Goal: Information Seeking & Learning: Learn about a topic

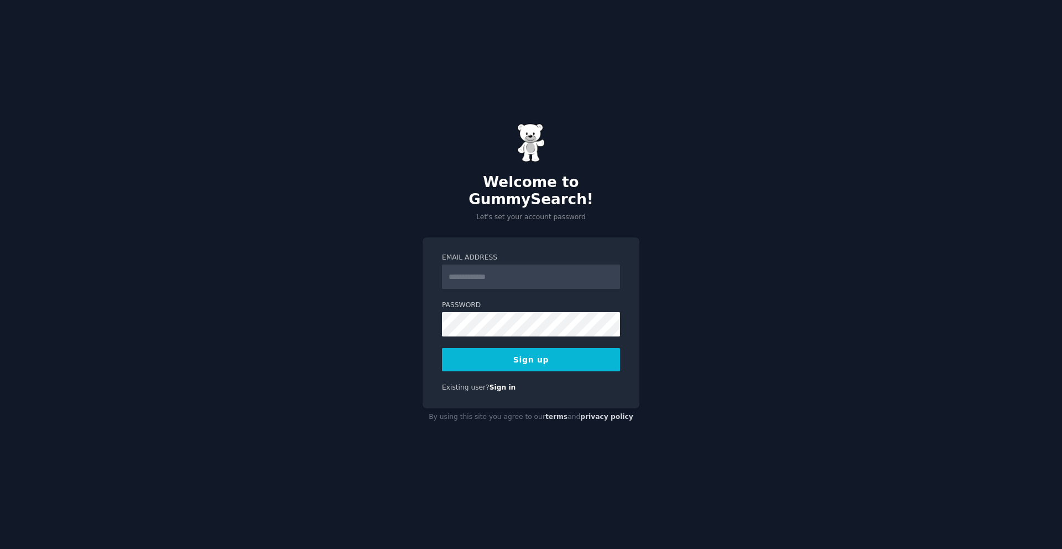
click at [541, 270] on input "Email Address" at bounding box center [531, 276] width 178 height 24
type input "**********"
click at [561, 364] on div "**********" at bounding box center [531, 322] width 217 height 171
click at [557, 355] on button "Sign up" at bounding box center [531, 359] width 178 height 23
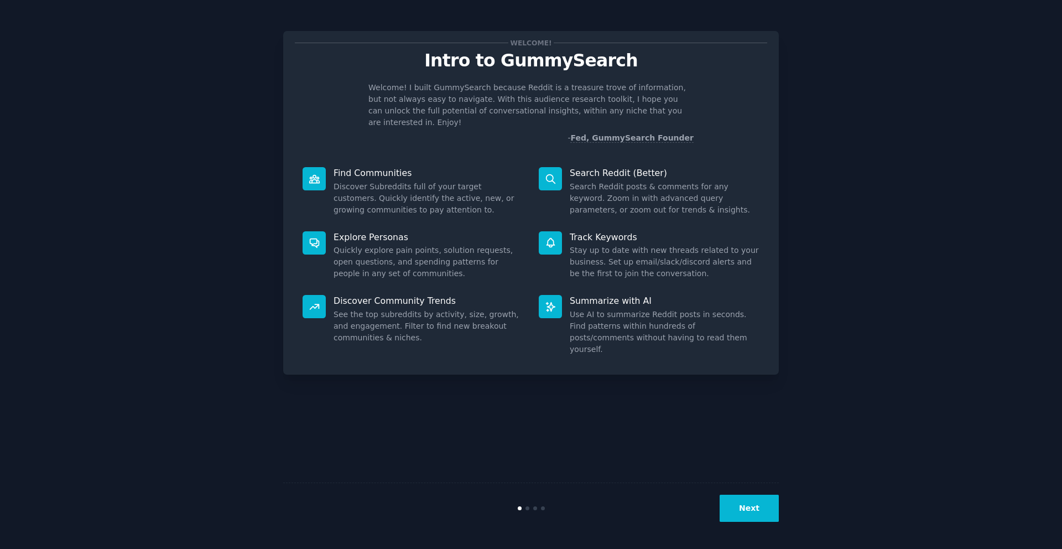
click at [747, 513] on button "Next" at bounding box center [749, 508] width 59 height 27
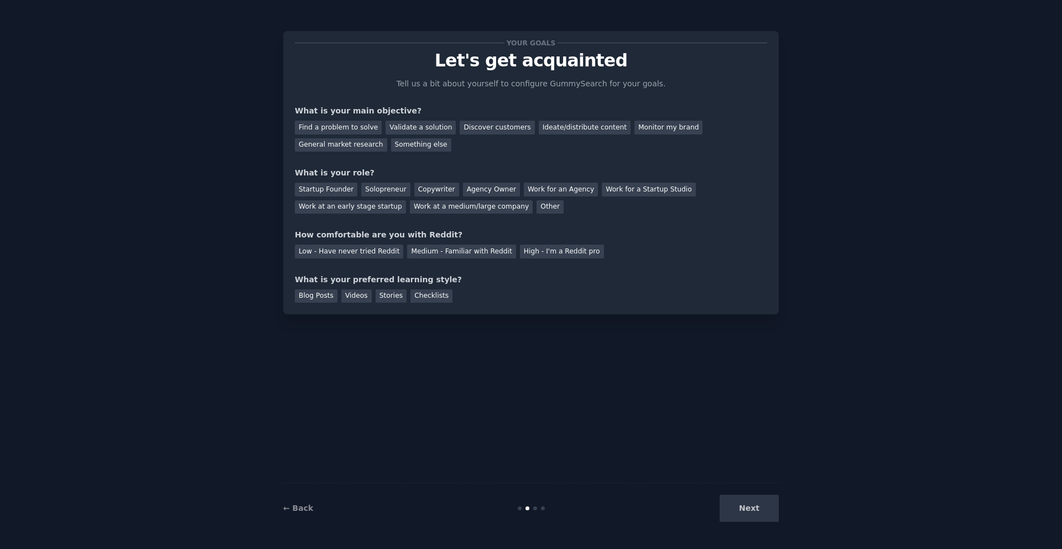
click at [747, 513] on div "Next" at bounding box center [695, 508] width 165 height 27
click at [362, 146] on div "General market research" at bounding box center [341, 145] width 92 height 14
click at [372, 185] on div "Solopreneur" at bounding box center [385, 190] width 49 height 14
click at [410, 256] on div "Medium - Familiar with Reddit" at bounding box center [461, 251] width 108 height 14
click at [325, 296] on div "Blog Posts" at bounding box center [316, 296] width 43 height 14
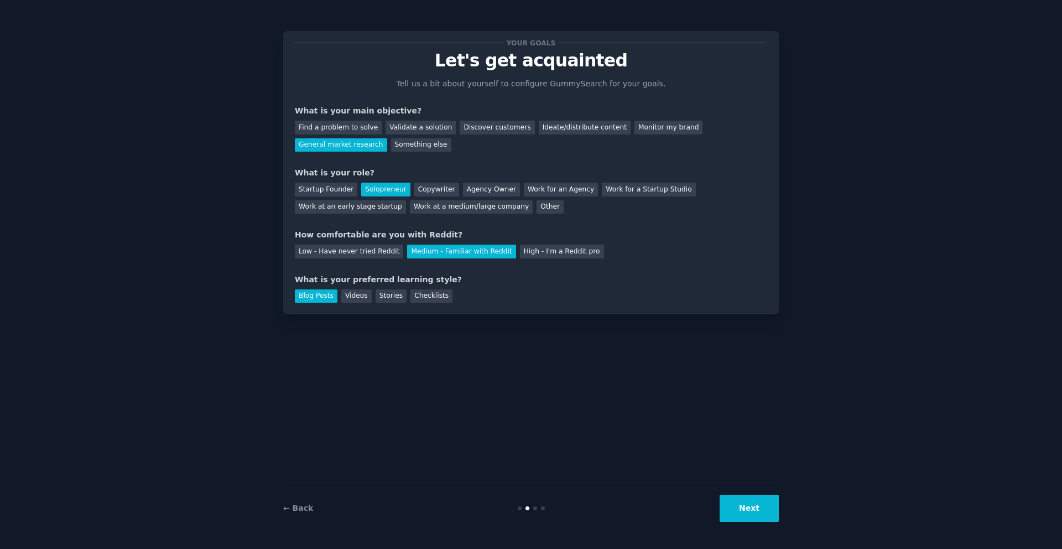
click at [338, 296] on div "Blog Posts Videos Stories Checklists" at bounding box center [531, 294] width 472 height 18
click at [351, 296] on div "Videos" at bounding box center [356, 296] width 30 height 14
click at [747, 503] on button "Next" at bounding box center [749, 508] width 59 height 27
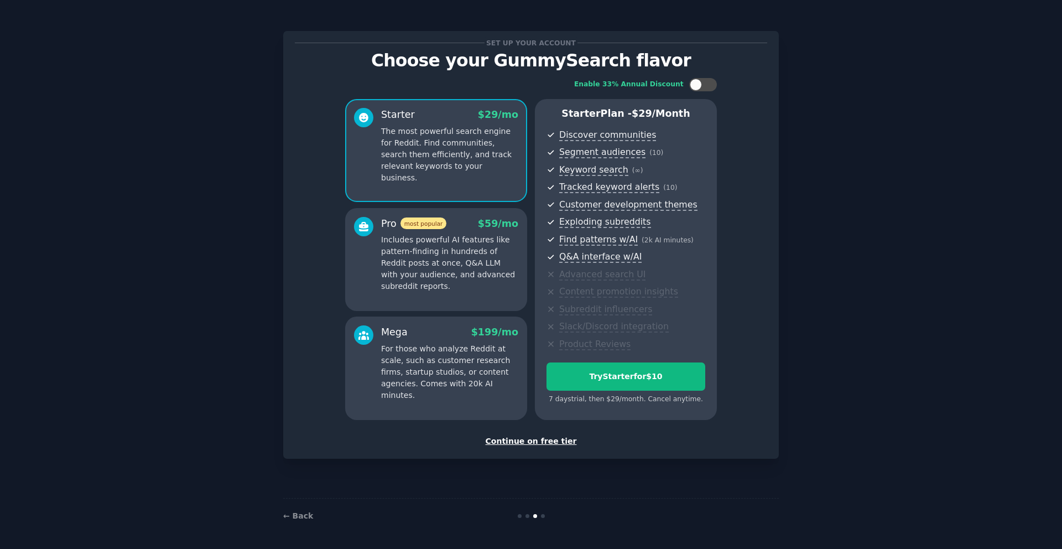
click at [523, 441] on div "Continue on free tier" at bounding box center [531, 441] width 472 height 12
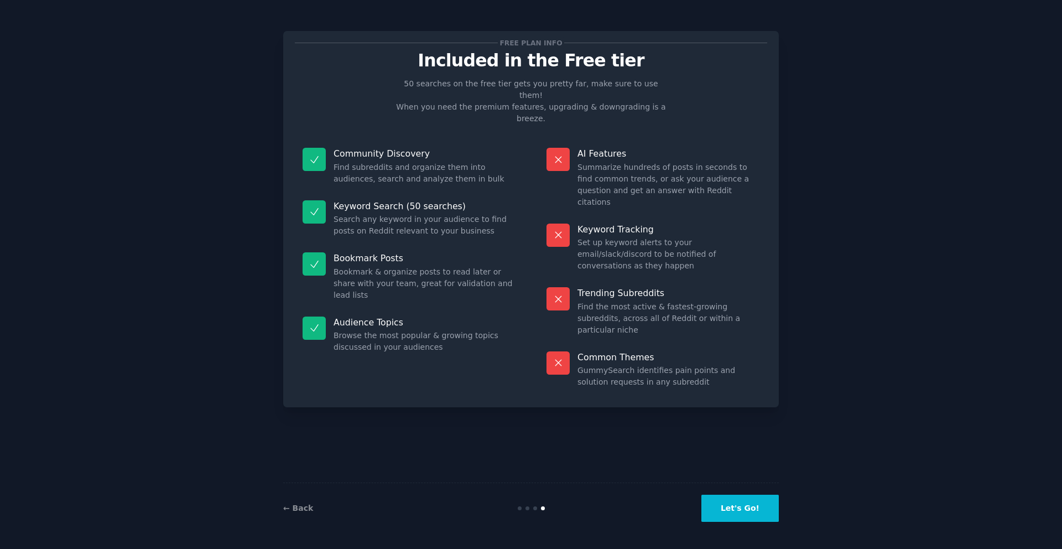
click at [748, 515] on button "Let's Go!" at bounding box center [739, 508] width 77 height 27
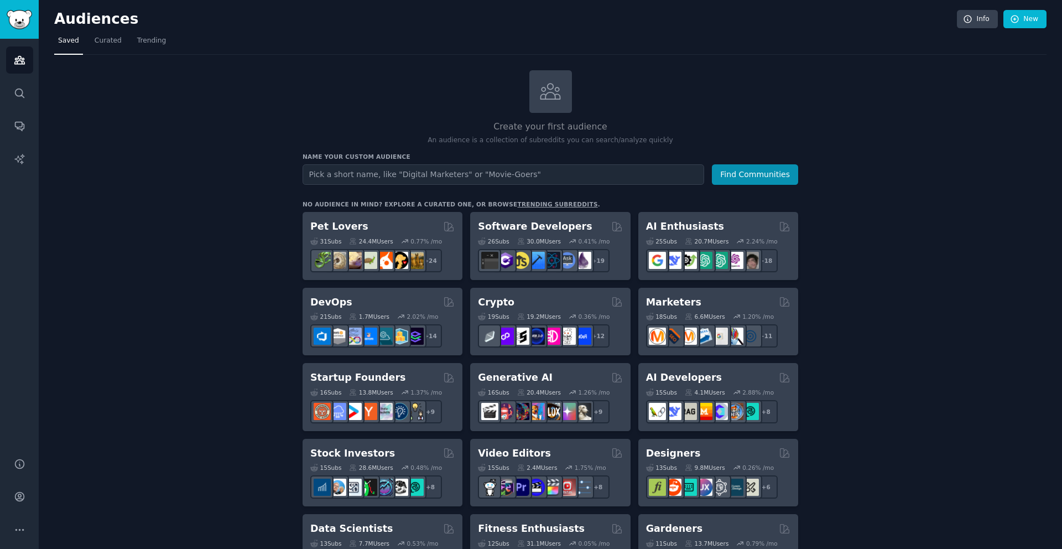
click at [347, 176] on input "text" at bounding box center [504, 174] width 402 height 20
type input "K"
type input "Korean language"
click at [749, 178] on button "Find Communities" at bounding box center [755, 174] width 86 height 20
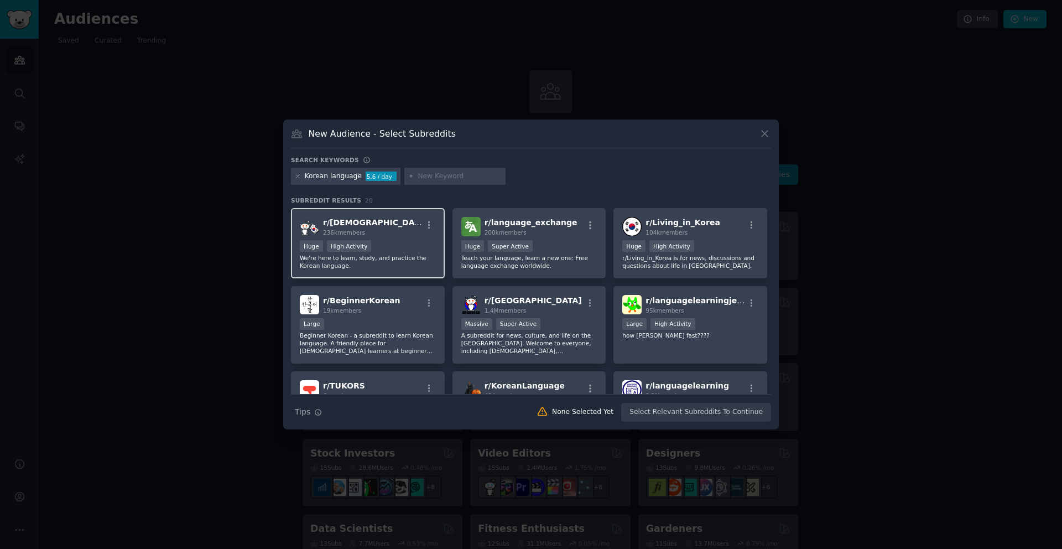
click at [396, 267] on p "We're here to learn, study, and practice the Korean language." at bounding box center [368, 261] width 136 height 15
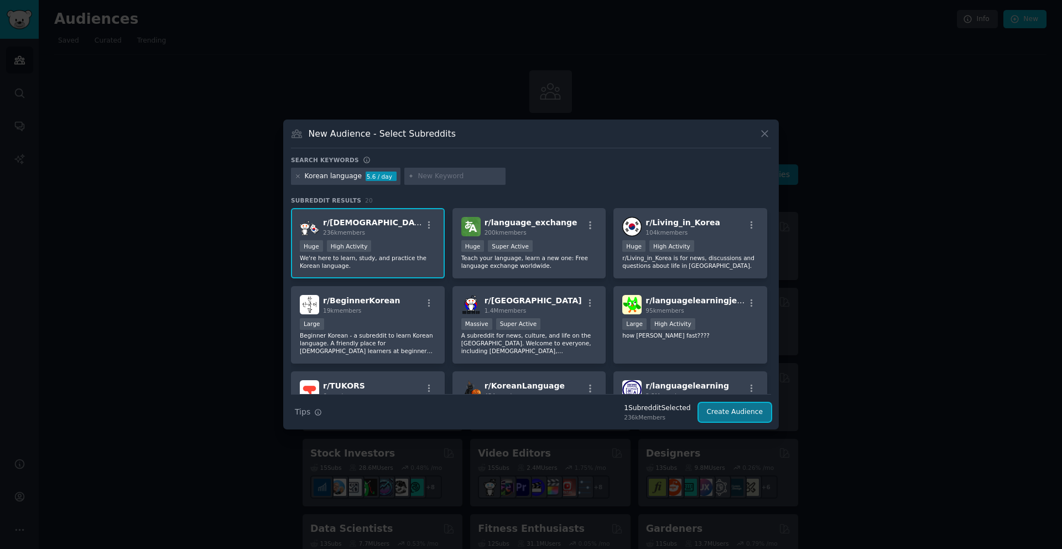
click at [714, 415] on button "Create Audience" at bounding box center [735, 412] width 73 height 19
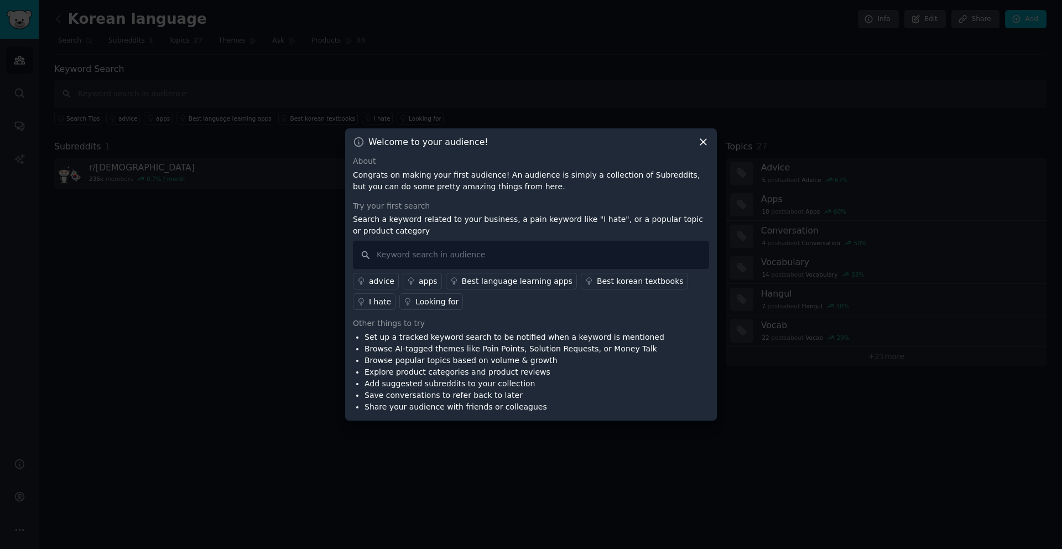
click at [524, 282] on div "Best language learning apps" at bounding box center [517, 281] width 111 height 12
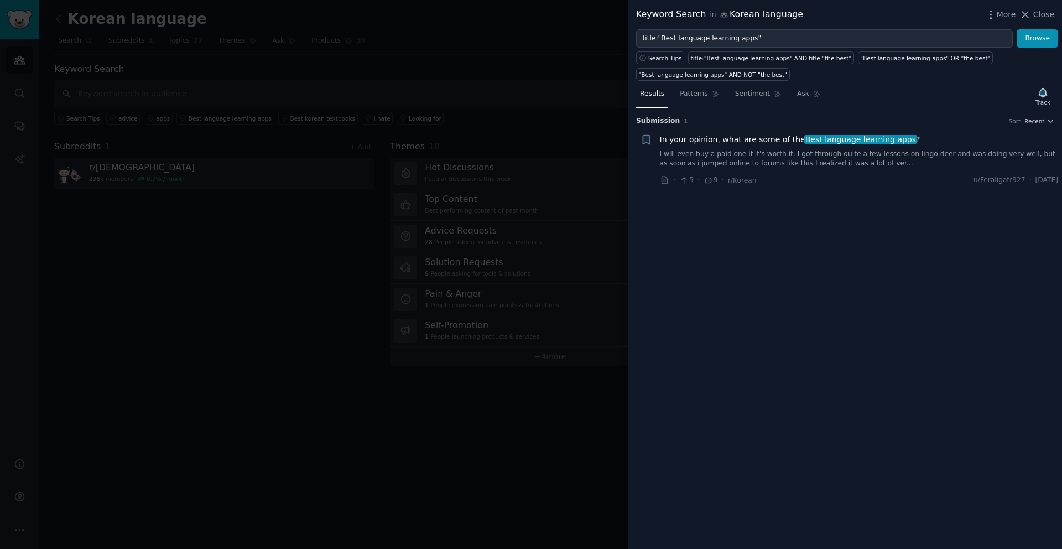
click at [760, 155] on link "I will even buy a paid one if it's worth it. I got through quite a few lessons …" at bounding box center [859, 158] width 399 height 19
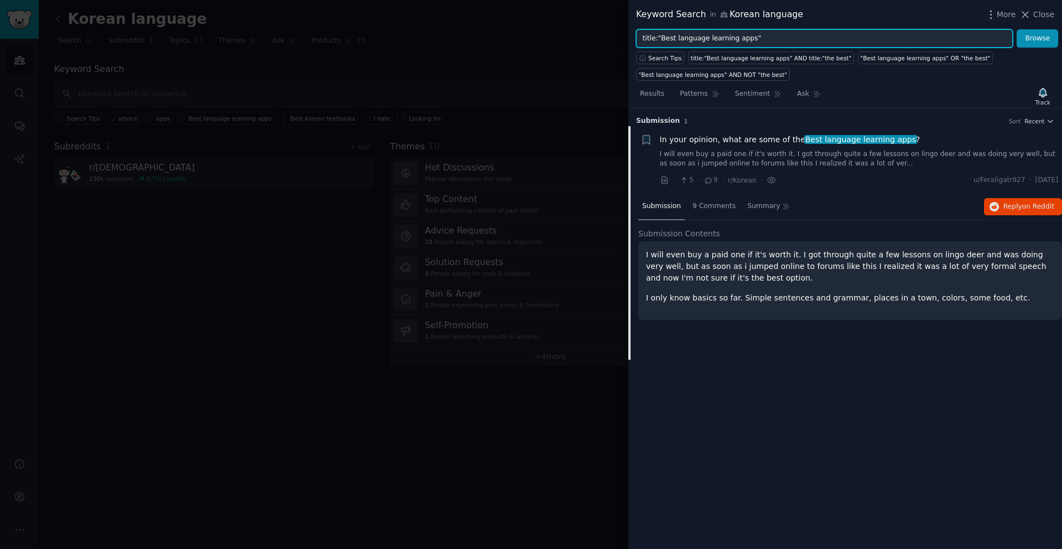
click at [735, 38] on input "title:"Best language learning apps"" at bounding box center [824, 38] width 377 height 19
drag, startPoint x: 771, startPoint y: 39, endPoint x: 648, endPoint y: 37, distance: 122.8
click at [648, 38] on input "title:"Best language learning apps"" at bounding box center [824, 38] width 377 height 19
type input "t"
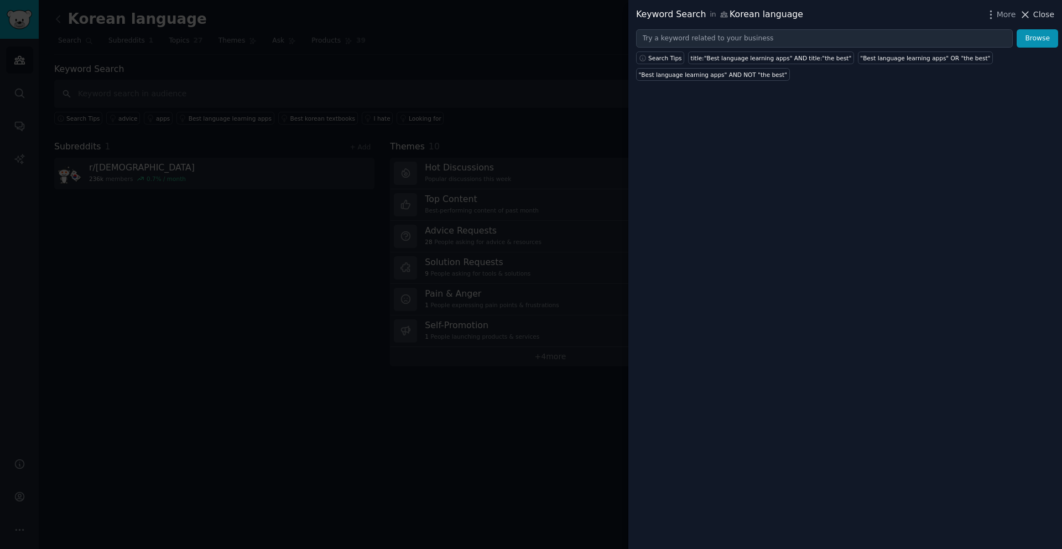
click at [1045, 11] on span "Close" at bounding box center [1043, 15] width 21 height 12
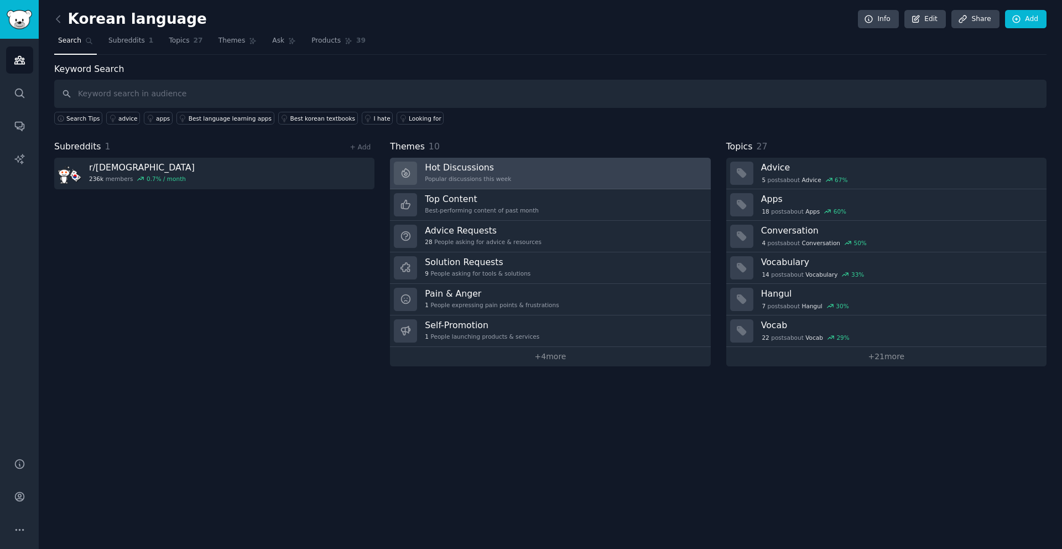
click at [536, 169] on link "Hot Discussions Popular discussions this week" at bounding box center [550, 174] width 320 height 32
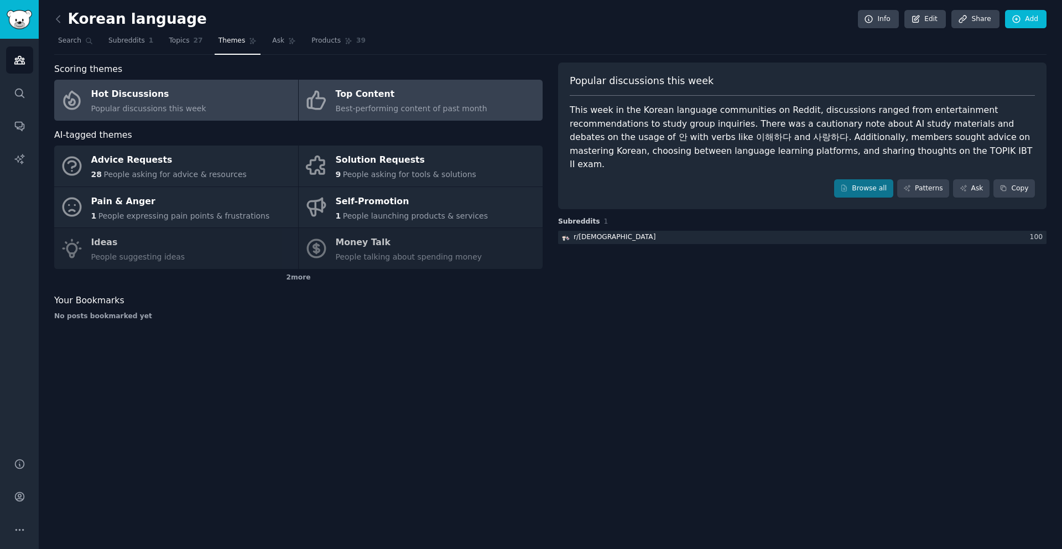
click at [386, 91] on div "Top Content" at bounding box center [412, 95] width 152 height 18
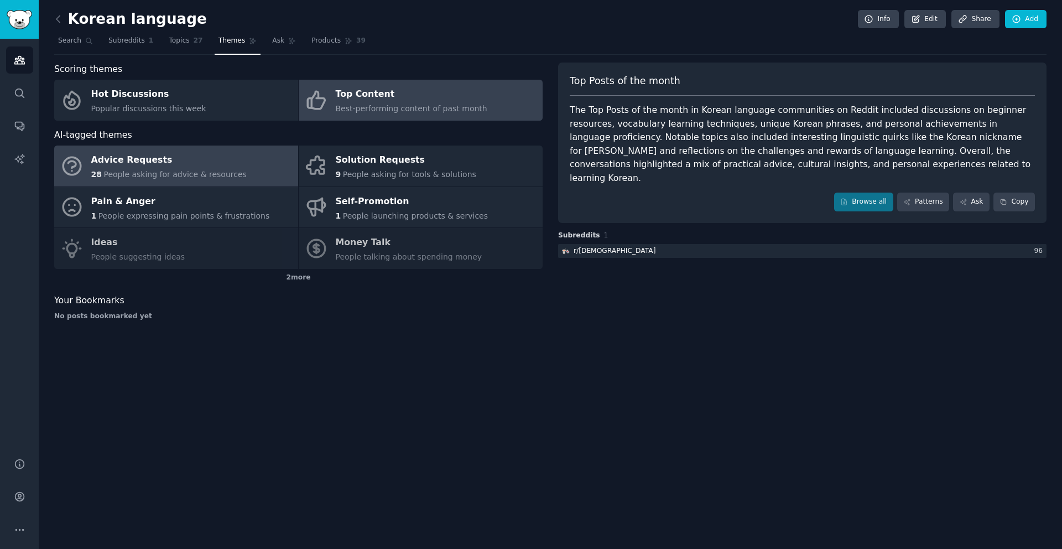
click at [240, 168] on link "Advice Requests 28 People asking for advice & resources" at bounding box center [176, 165] width 244 height 41
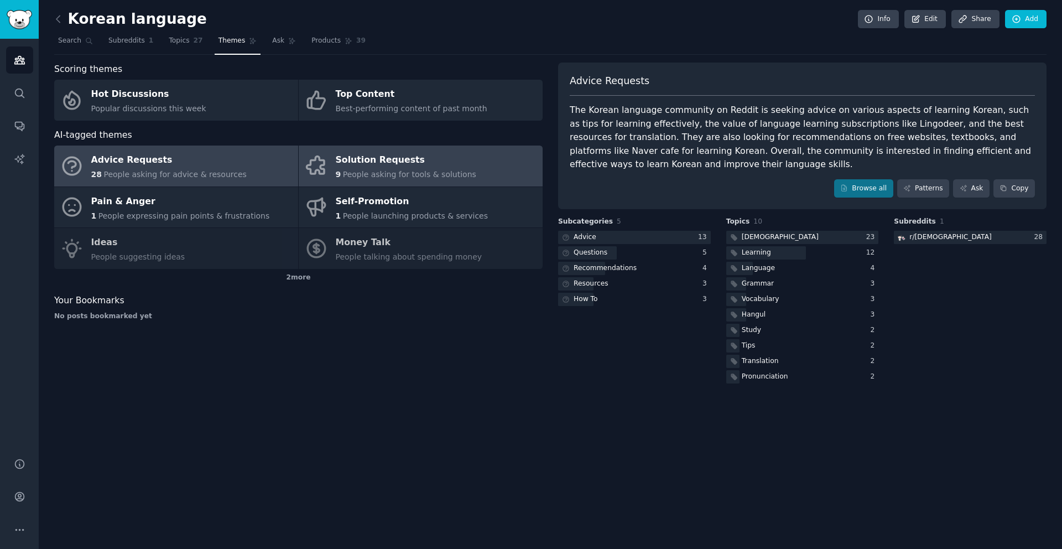
click at [426, 169] on div "9 People asking for tools & solutions" at bounding box center [406, 175] width 140 height 12
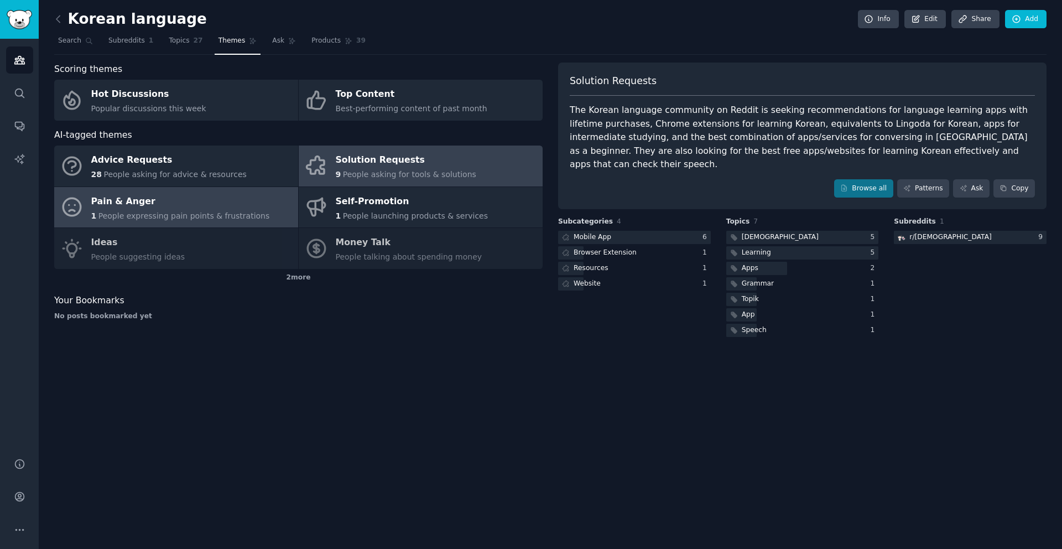
click at [238, 216] on span "People expressing pain points & frustrations" at bounding box center [183, 215] width 171 height 9
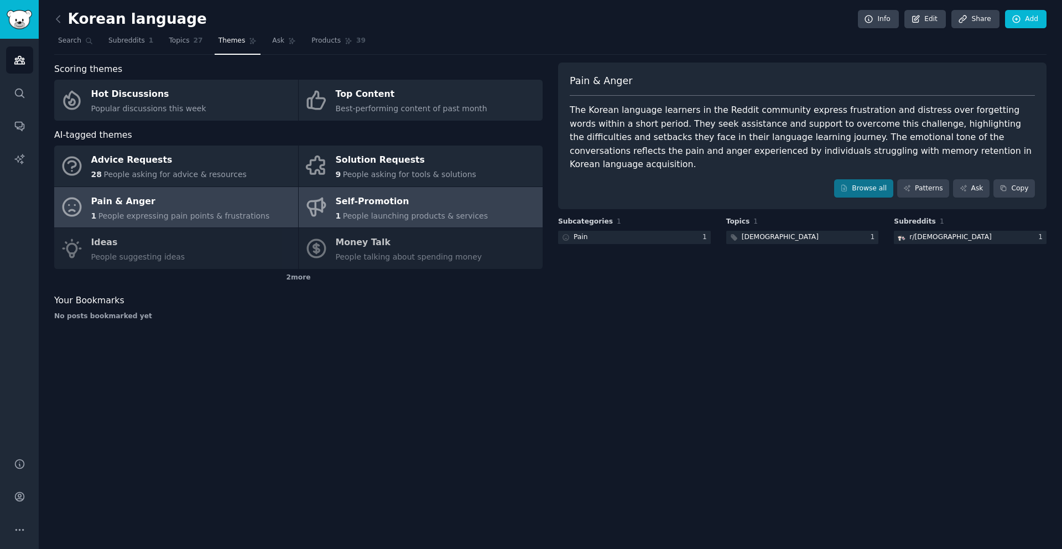
click at [405, 199] on div "Self-Promotion" at bounding box center [412, 201] width 153 height 18
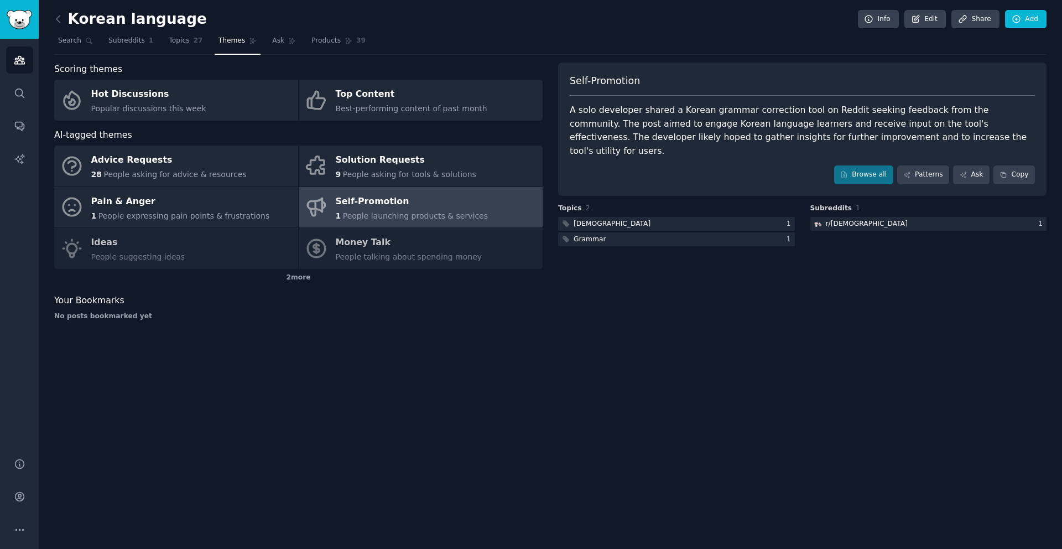
click at [309, 248] on div "Advice Requests 28 People asking for advice & resources Solution Requests 9 Peo…" at bounding box center [298, 206] width 488 height 123
click at [350, 250] on div "Advice Requests 28 People asking for advice & resources Solution Requests 9 Peo…" at bounding box center [298, 206] width 488 height 123
click at [377, 247] on div "Advice Requests 28 People asking for advice & resources Solution Requests 9 Peo…" at bounding box center [298, 206] width 488 height 123
click at [172, 244] on div "Advice Requests 28 People asking for advice & resources Solution Requests 9 Peo…" at bounding box center [298, 206] width 488 height 123
click at [173, 244] on div "Advice Requests 28 People asking for advice & resources Solution Requests 9 Peo…" at bounding box center [298, 206] width 488 height 123
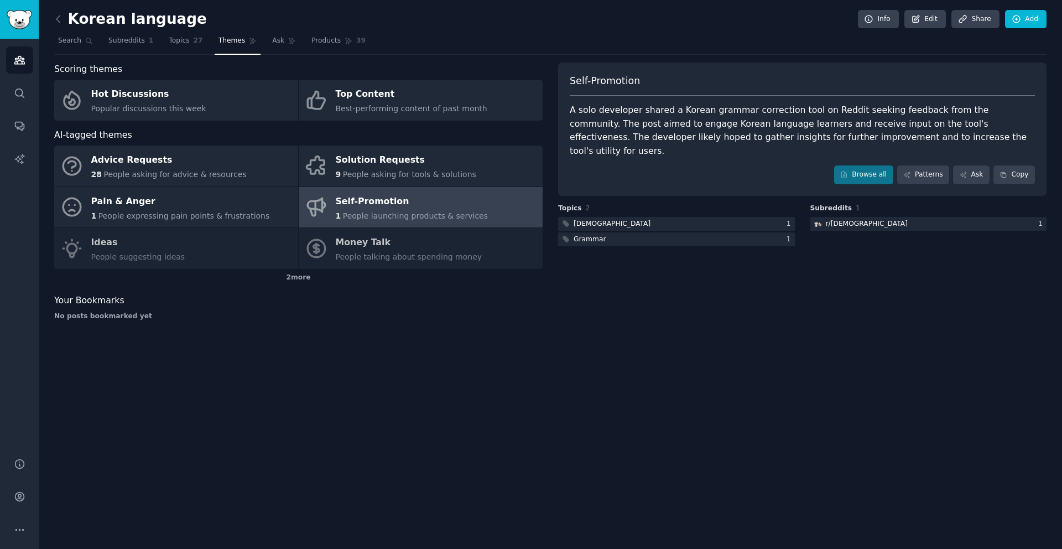
click at [112, 247] on div "Advice Requests 28 People asking for advice & resources Solution Requests 9 Peo…" at bounding box center [298, 206] width 488 height 123
click at [187, 45] on span "Topics" at bounding box center [179, 41] width 20 height 10
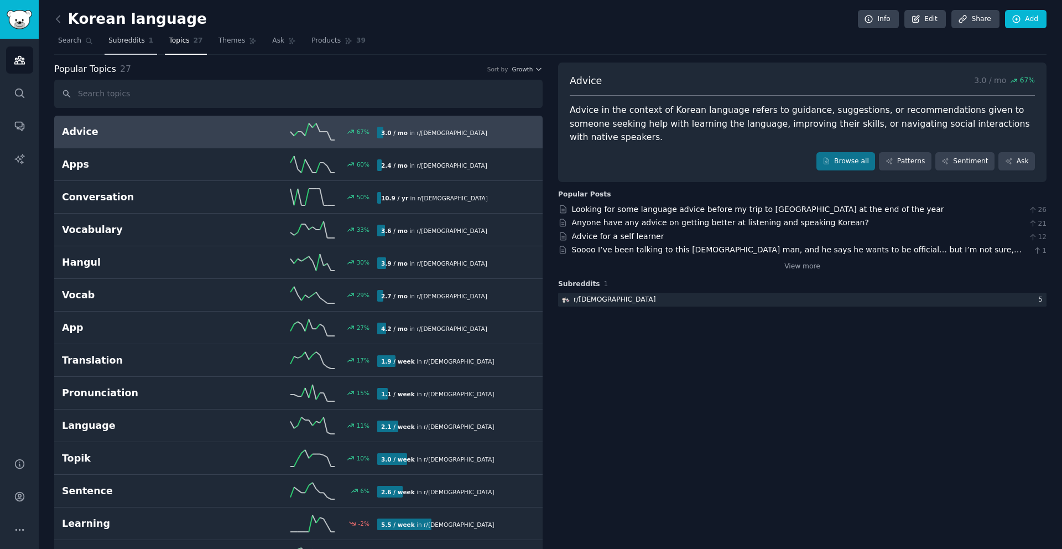
click at [134, 49] on link "Subreddits 1" at bounding box center [131, 43] width 53 height 23
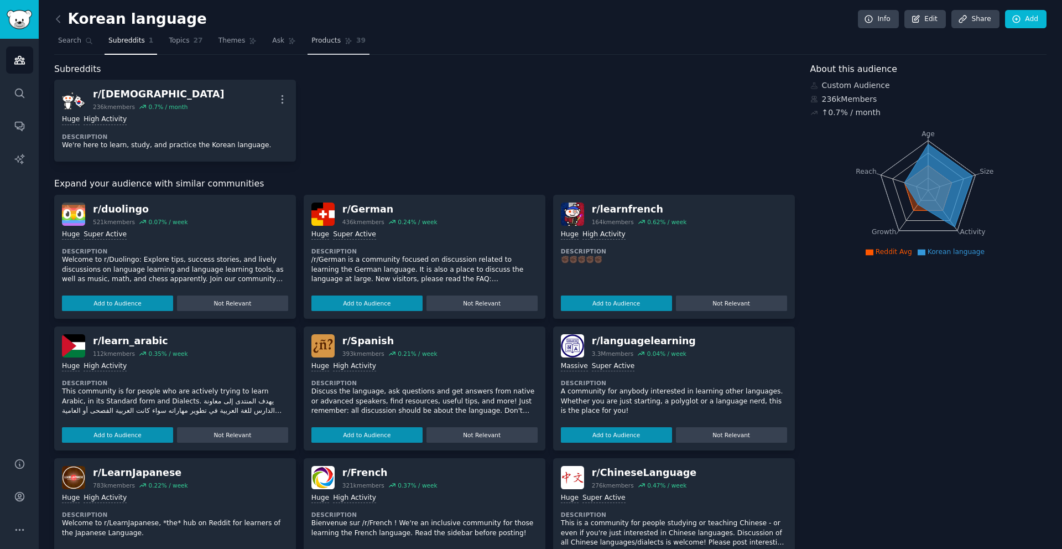
click at [316, 41] on span "Products" at bounding box center [325, 41] width 29 height 10
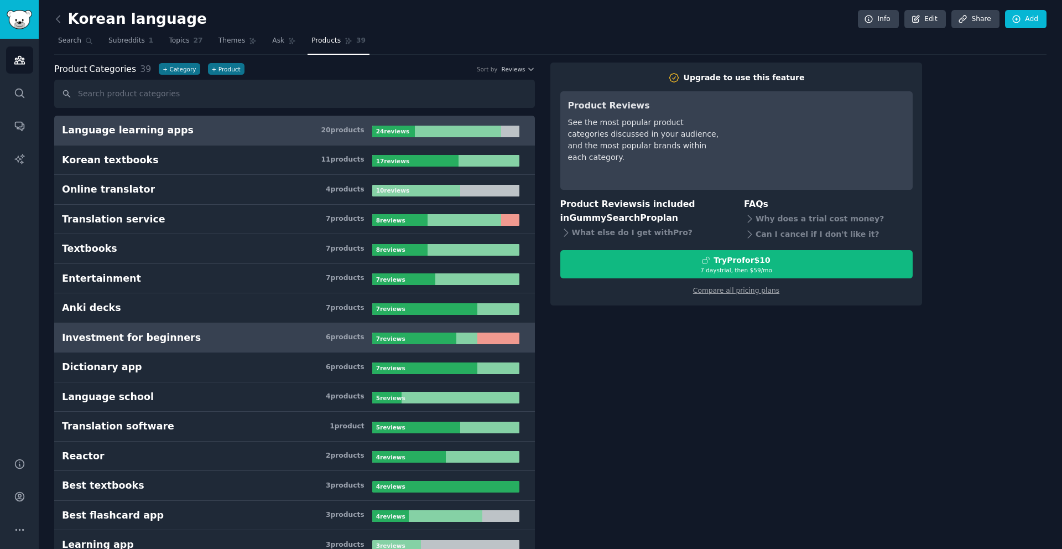
click at [153, 335] on div "Investment for beginners" at bounding box center [131, 338] width 139 height 14
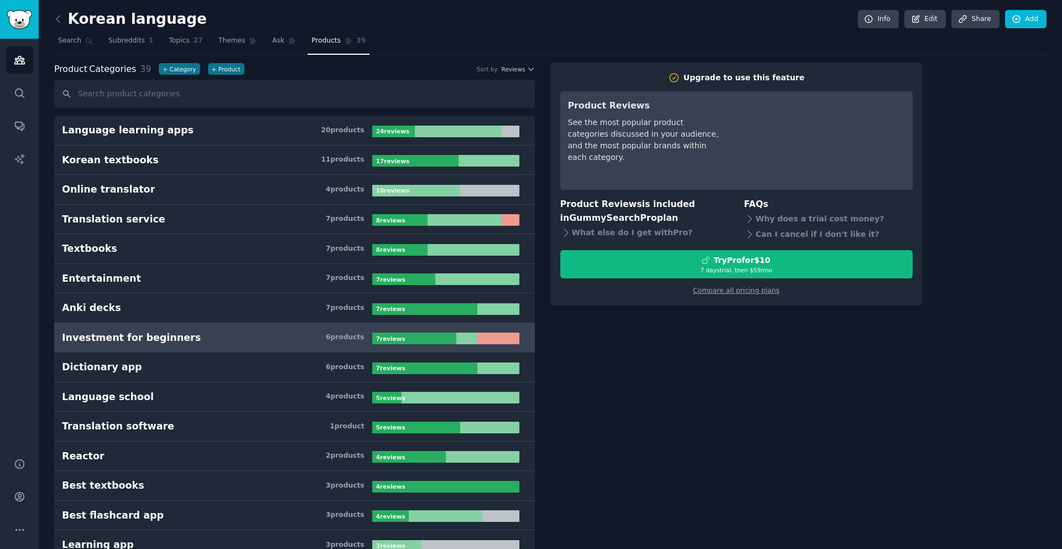
click at [157, 336] on div "Investment for beginners" at bounding box center [131, 338] width 139 height 14
click at [181, 49] on link "Topics 27" at bounding box center [185, 43] width 41 height 23
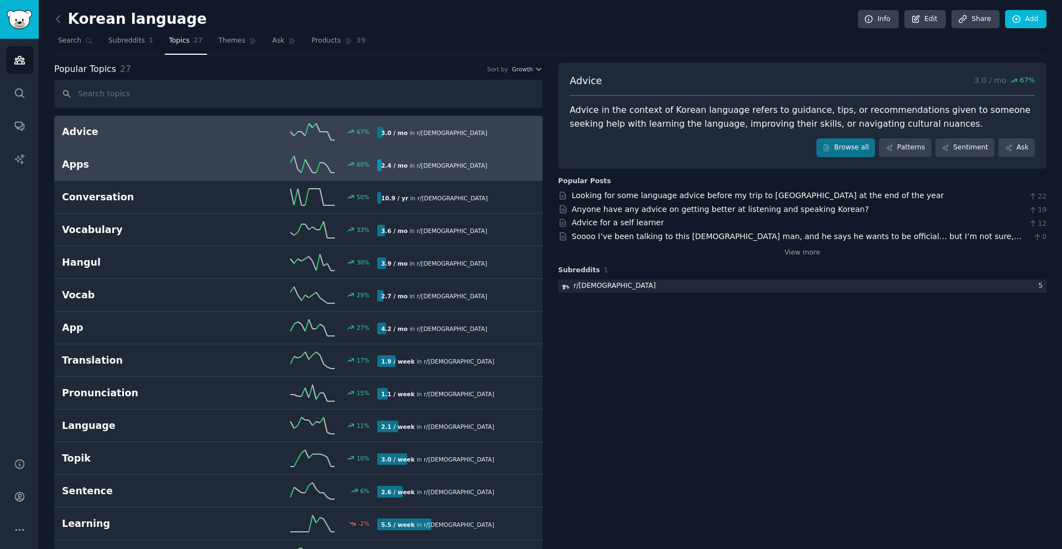
click at [201, 174] on link "Apps 60 % 2.4 / mo in r/ Korean" at bounding box center [298, 164] width 488 height 33
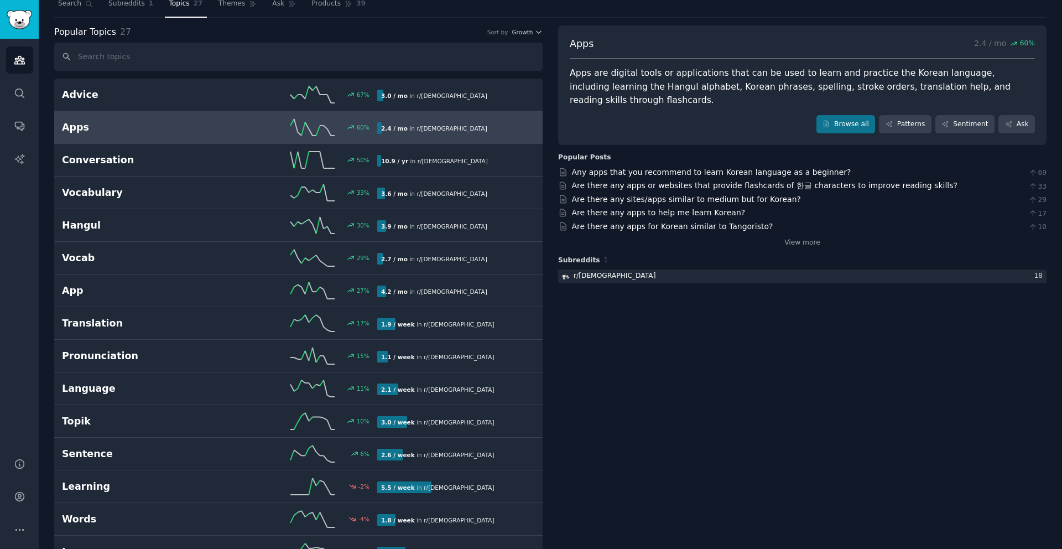
scroll to position [33, 0]
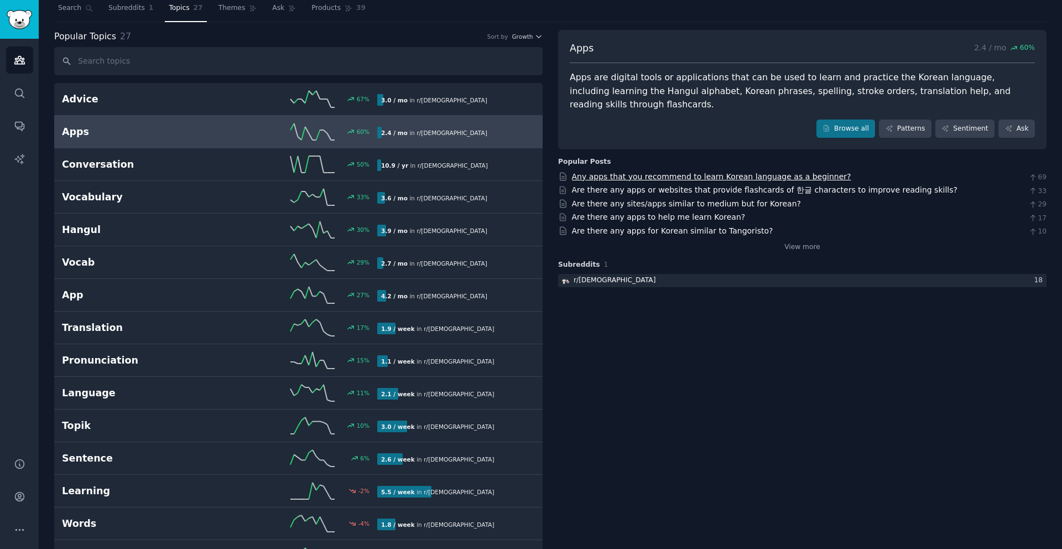
click at [734, 172] on link "Any apps that you recommend to learn Korean language as a beginner?" at bounding box center [711, 176] width 279 height 9
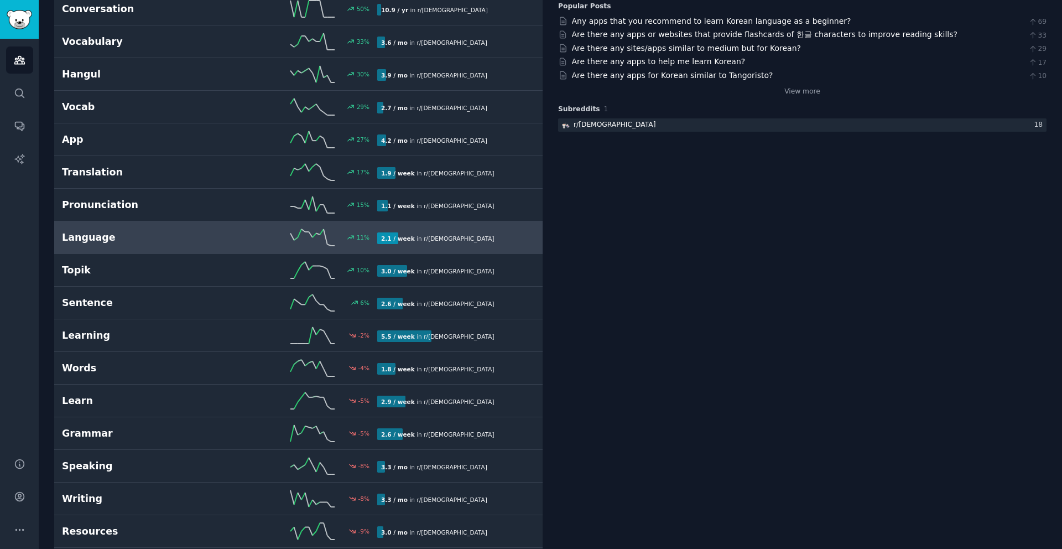
scroll to position [194, 0]
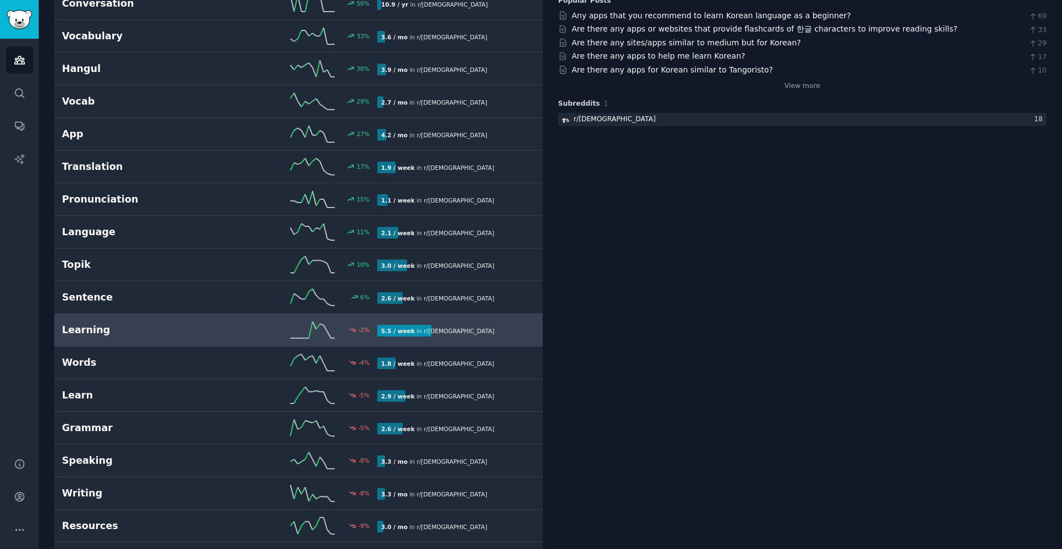
click at [132, 335] on h2 "Learning" at bounding box center [141, 330] width 158 height 14
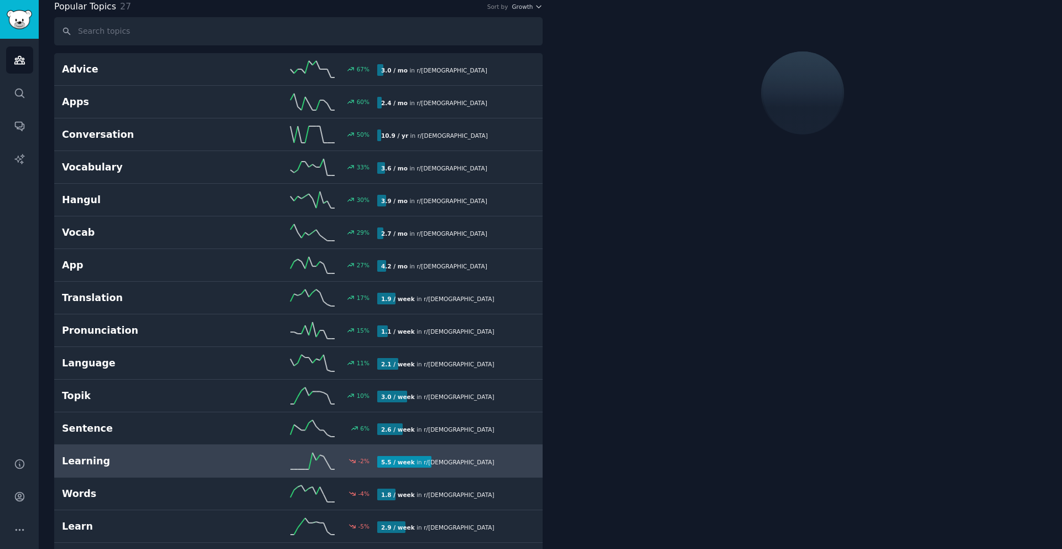
scroll to position [62, 0]
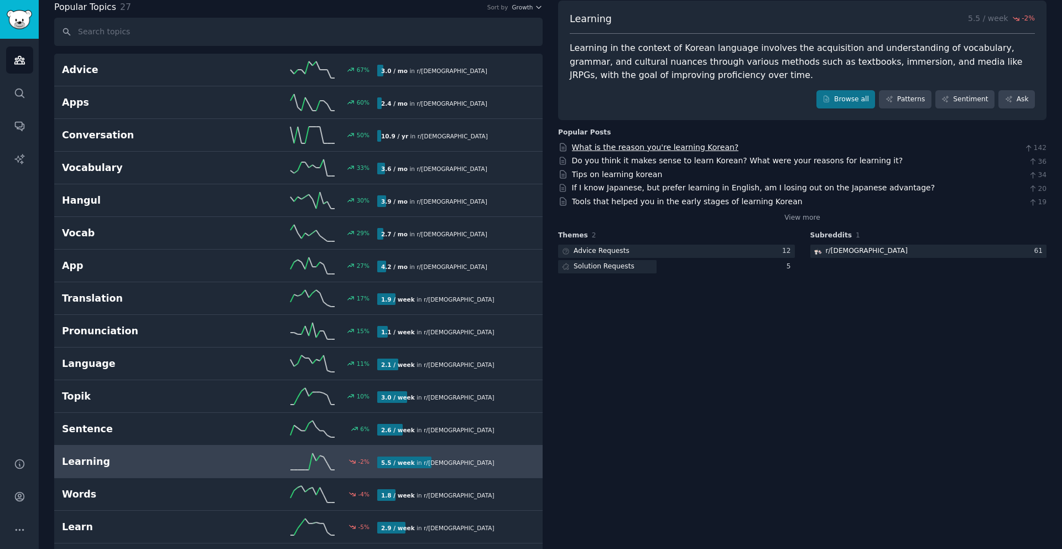
click at [675, 148] on link "What is the reason you're learning Korean?" at bounding box center [655, 147] width 167 height 9
click at [652, 163] on link "Do you think it makes sense to learn Korean? What were your reasons for learnin…" at bounding box center [737, 160] width 331 height 9
click at [633, 174] on link "Tips on learning korean" at bounding box center [617, 174] width 91 height 9
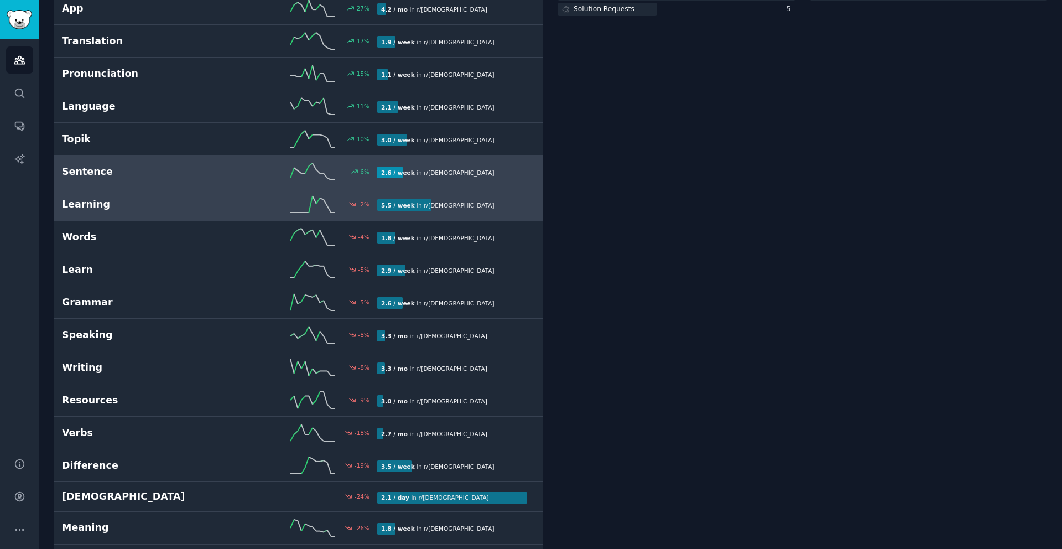
scroll to position [460, 0]
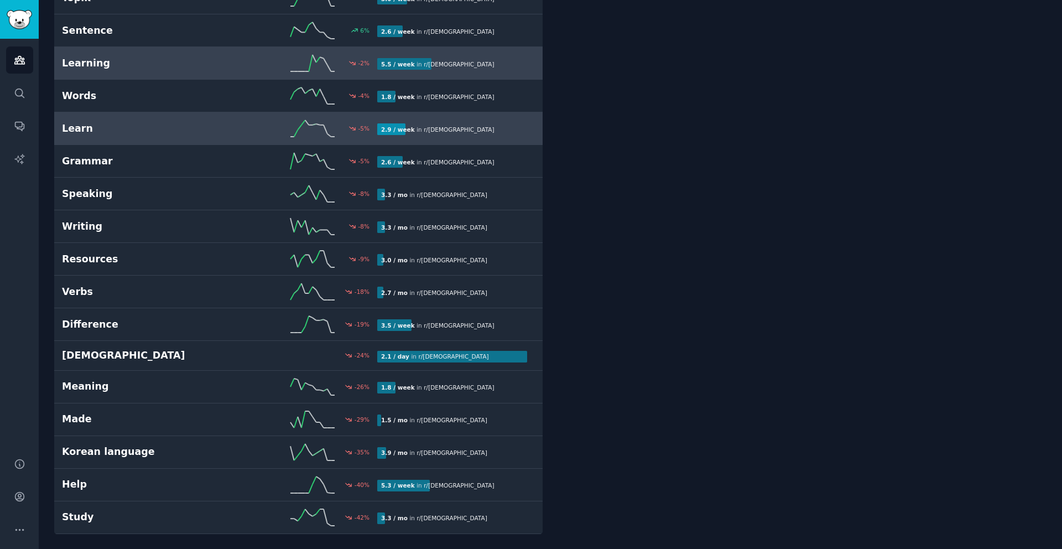
click at [136, 129] on h2 "Learn" at bounding box center [141, 129] width 158 height 14
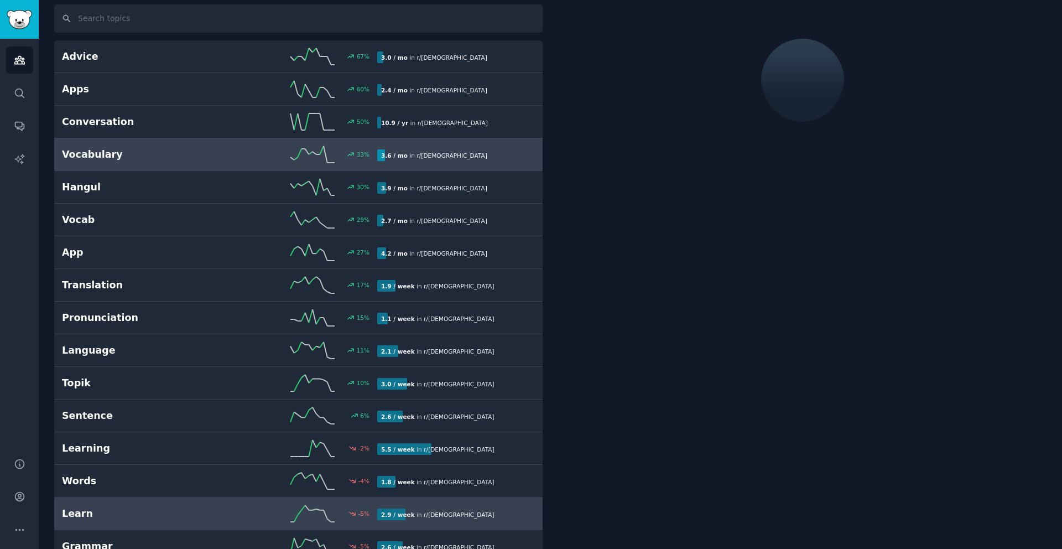
scroll to position [62, 0]
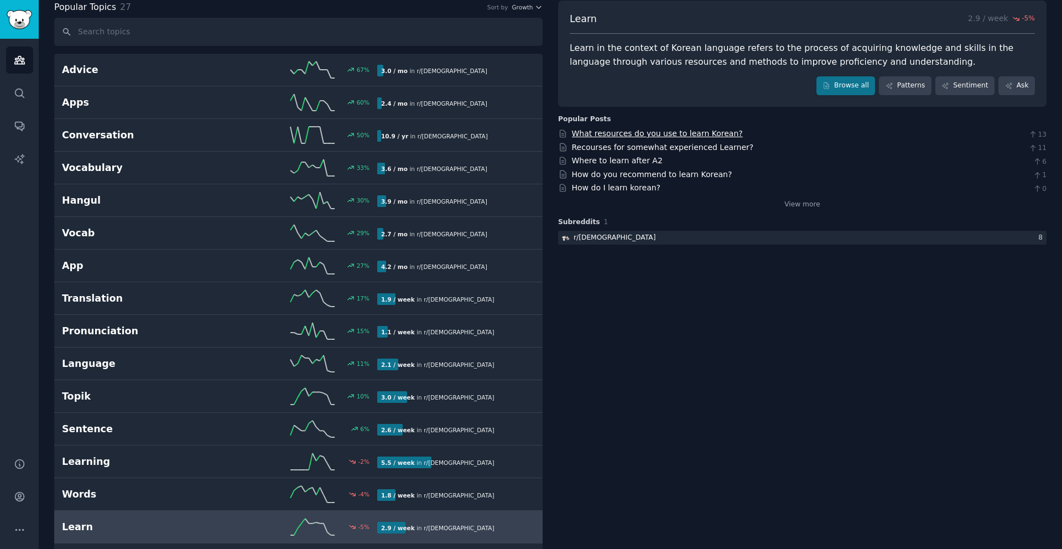
click at [616, 133] on link "What resources do you use to learn Korean?" at bounding box center [657, 133] width 171 height 9
